Goal: Task Accomplishment & Management: Use online tool/utility

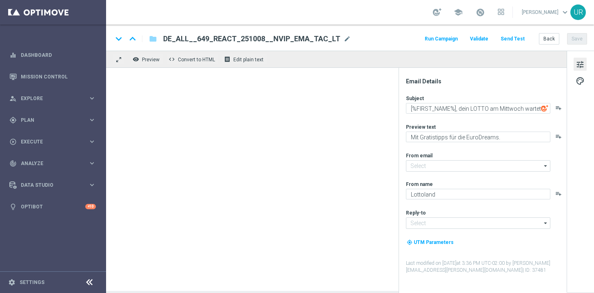
type input "[EMAIL_ADDRESS][DOMAIN_NAME]"
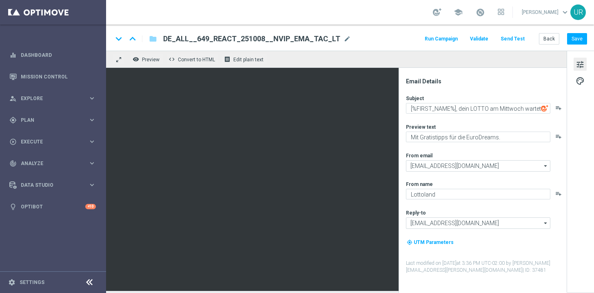
click at [514, 40] on button "Send Test" at bounding box center [512, 38] width 27 height 11
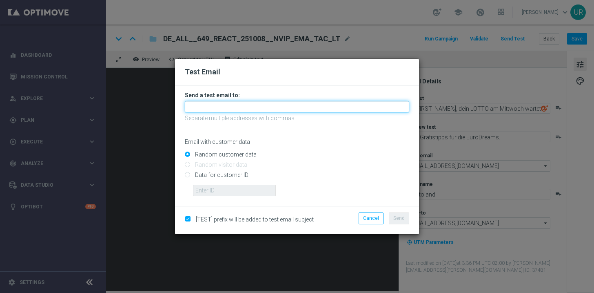
click at [295, 109] on input "text" at bounding box center [297, 106] width 224 height 11
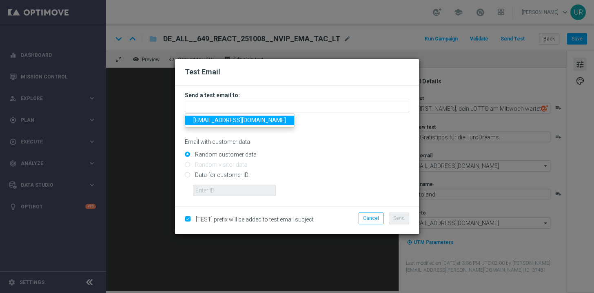
click at [211, 122] on span "[EMAIL_ADDRESS][DOMAIN_NAME]" at bounding box center [239, 120] width 93 height 7
type input "[EMAIL_ADDRESS][DOMAIN_NAME]"
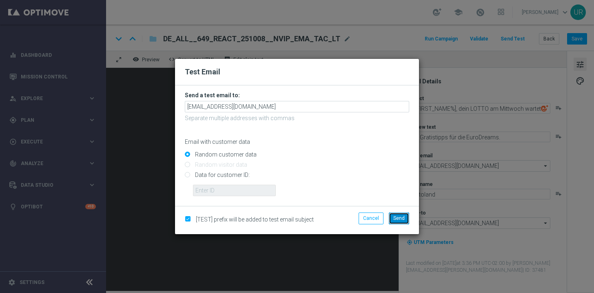
click at [394, 217] on span "Send" at bounding box center [398, 218] width 11 height 6
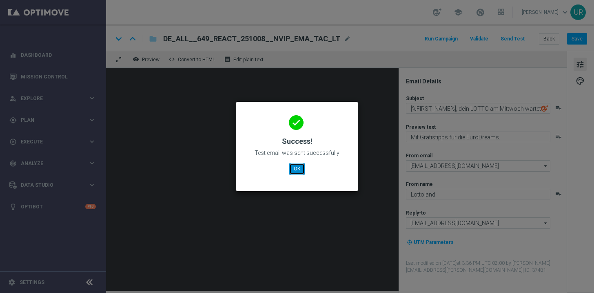
click at [297, 166] on button "OK" at bounding box center [297, 168] width 16 height 11
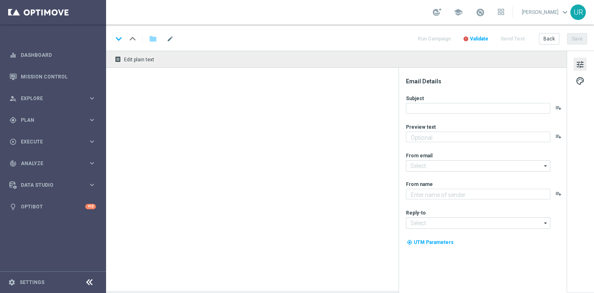
type textarea "Mit Gratistipps für die EuroDreams."
type textarea "Lottoland"
type input "[EMAIL_ADDRESS][DOMAIN_NAME]"
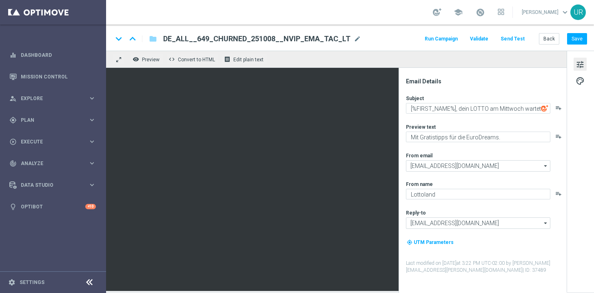
click at [515, 38] on button "Send Test" at bounding box center [512, 38] width 27 height 11
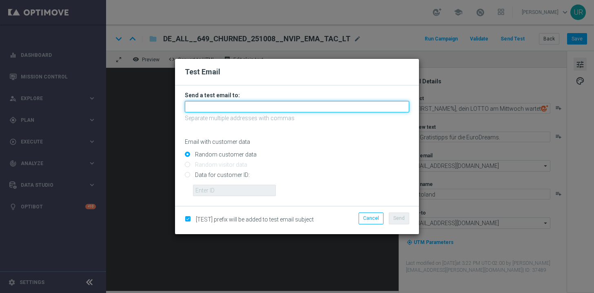
click at [298, 106] on input "text" at bounding box center [297, 106] width 224 height 11
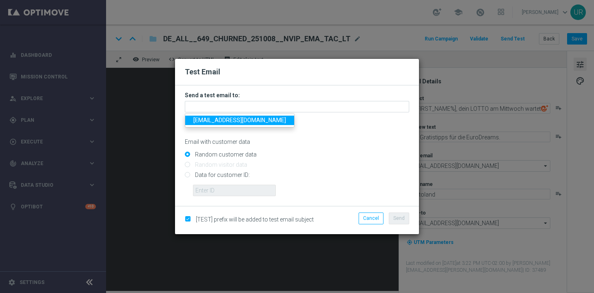
click at [214, 120] on span "[EMAIL_ADDRESS][DOMAIN_NAME]" at bounding box center [239, 120] width 93 height 7
type input "[EMAIL_ADDRESS][DOMAIN_NAME]"
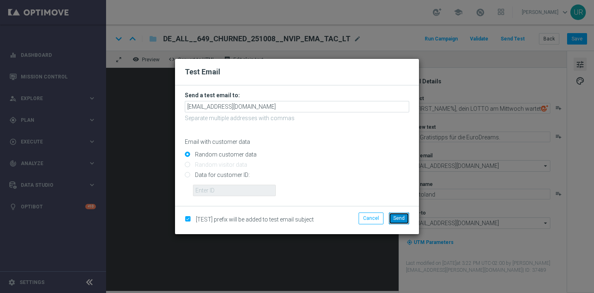
click at [392, 216] on button "Send" at bounding box center [399, 217] width 20 height 11
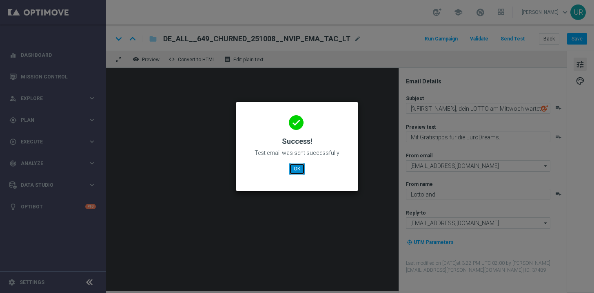
click at [298, 169] on button "OK" at bounding box center [297, 168] width 16 height 11
